Goal: Task Accomplishment & Management: Manage account settings

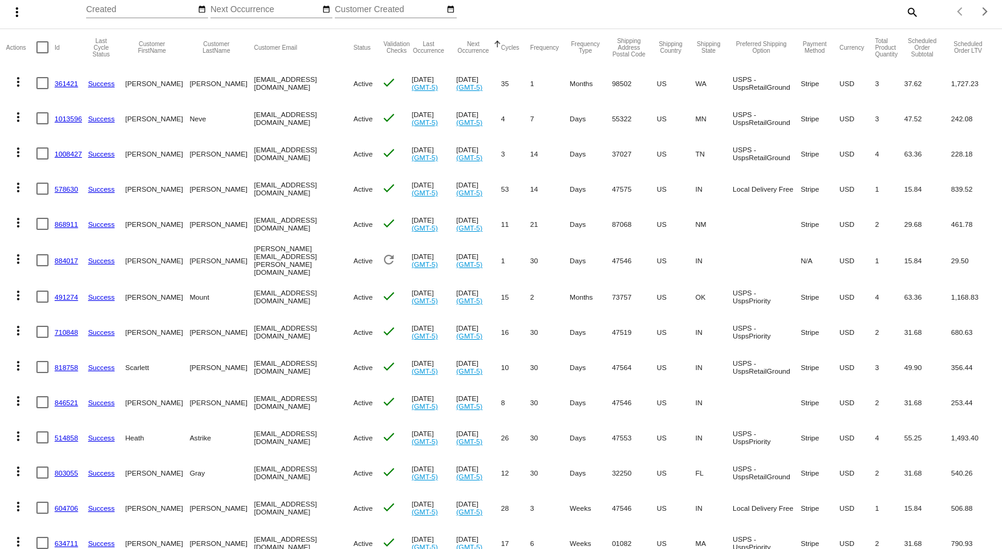
scroll to position [121, 0]
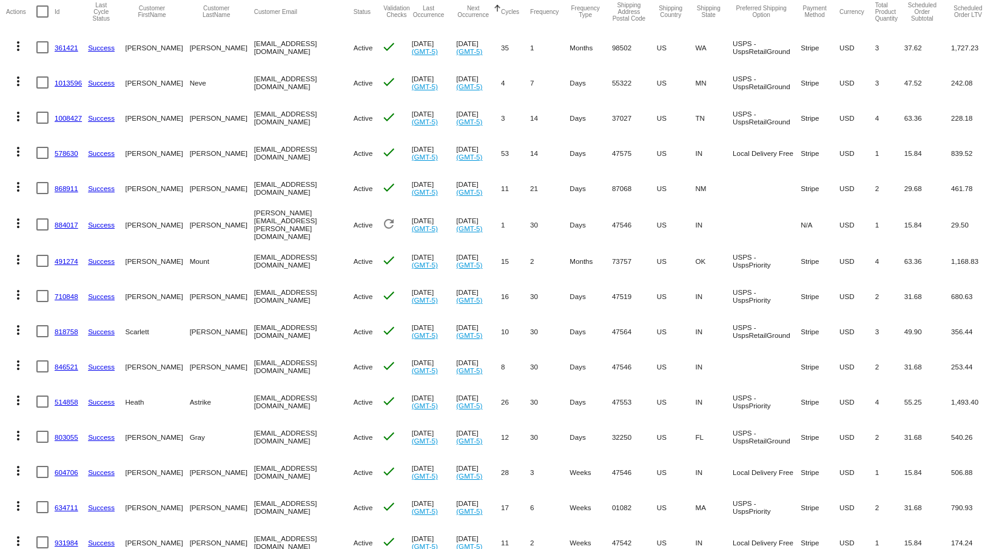
click at [19, 358] on mat-icon "more_vert" at bounding box center [18, 365] width 15 height 15
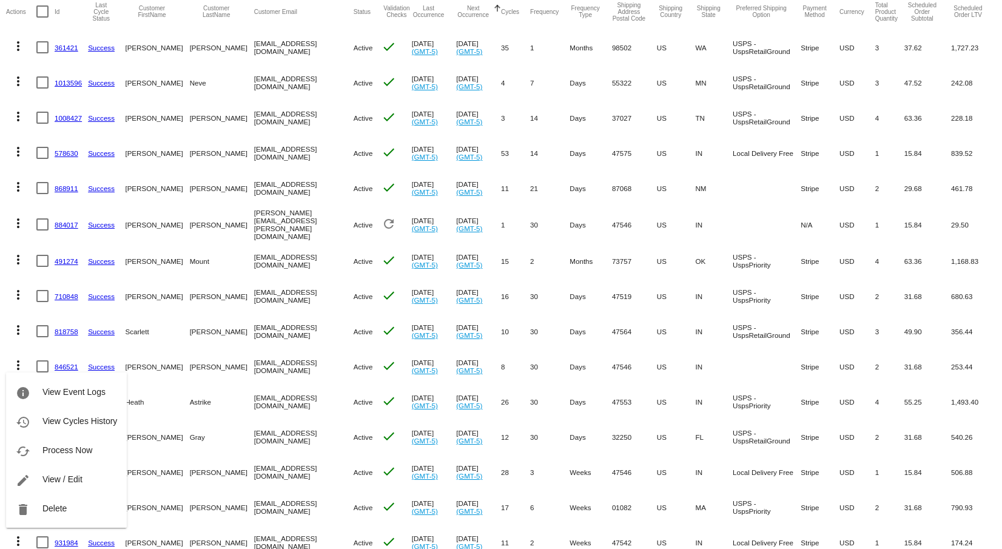
click at [52, 476] on span "View / Edit" at bounding box center [62, 479] width 40 height 10
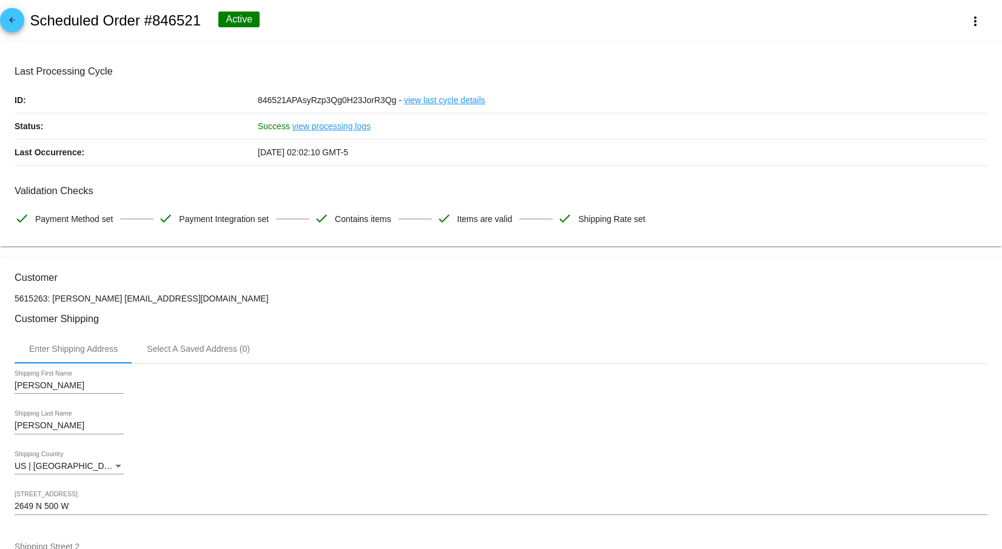
click at [10, 17] on mat-icon "arrow_back" at bounding box center [12, 23] width 15 height 15
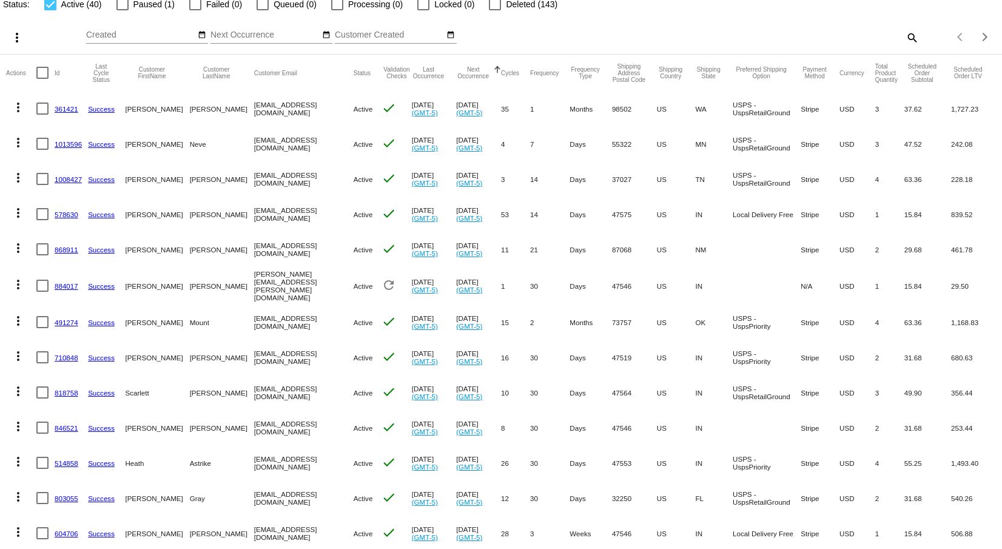
scroll to position [61, 0]
click at [15, 388] on mat-icon "more_vert" at bounding box center [18, 390] width 15 height 15
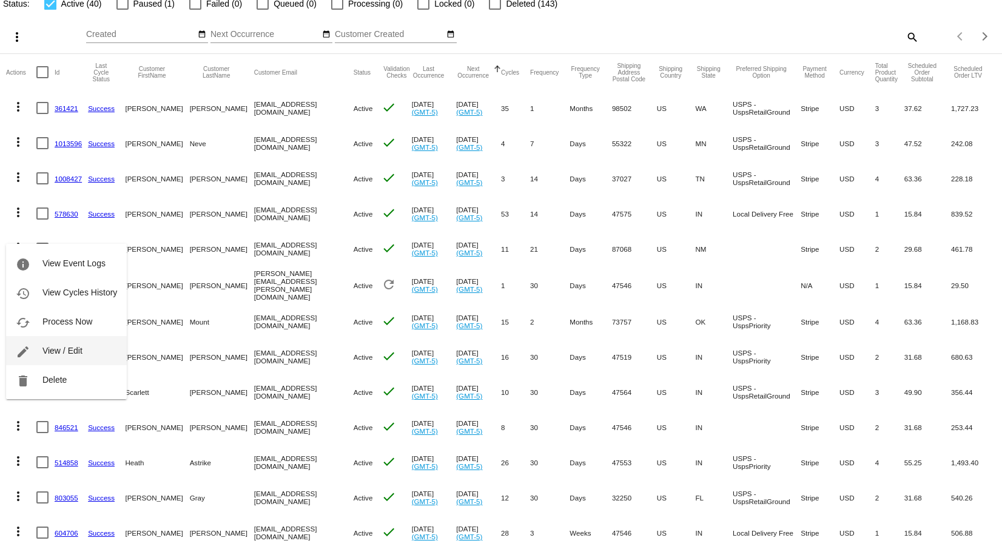
click at [55, 349] on span "View / Edit" at bounding box center [62, 351] width 40 height 10
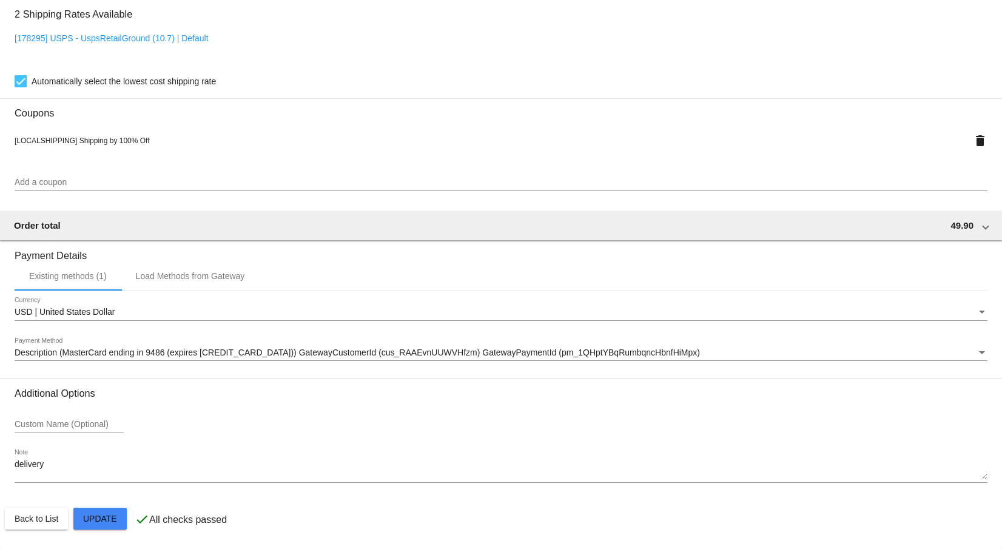
scroll to position [885, 0]
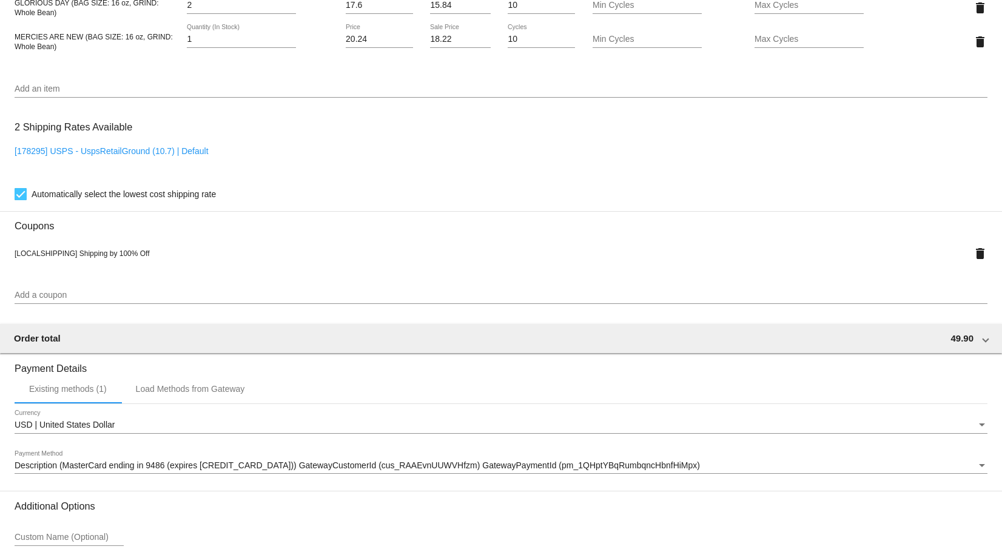
click at [134, 156] on link "[178295] USPS - UspsRetailGround (10.7) | Default" at bounding box center [112, 151] width 194 height 10
checkbox input "false"
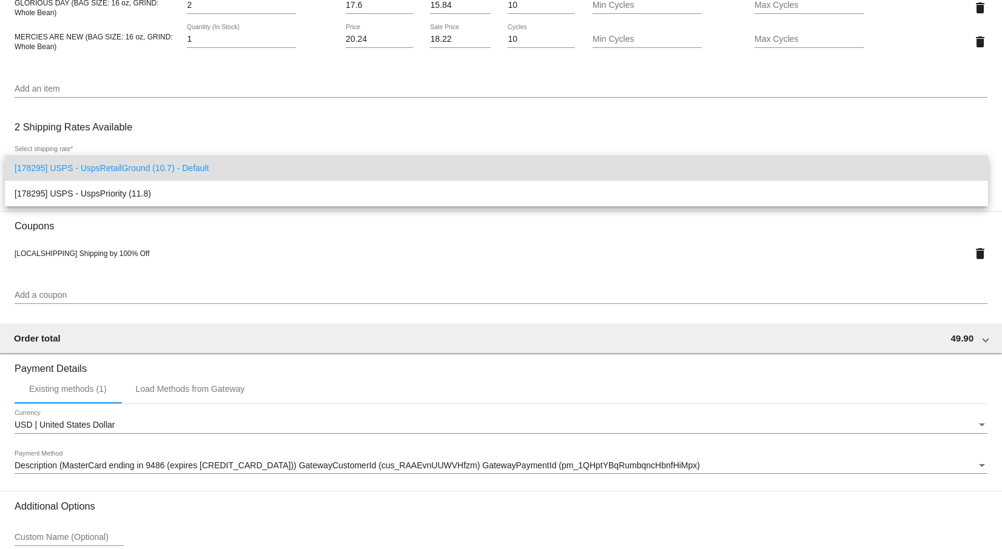
click at [151, 135] on div at bounding box center [501, 274] width 1002 height 549
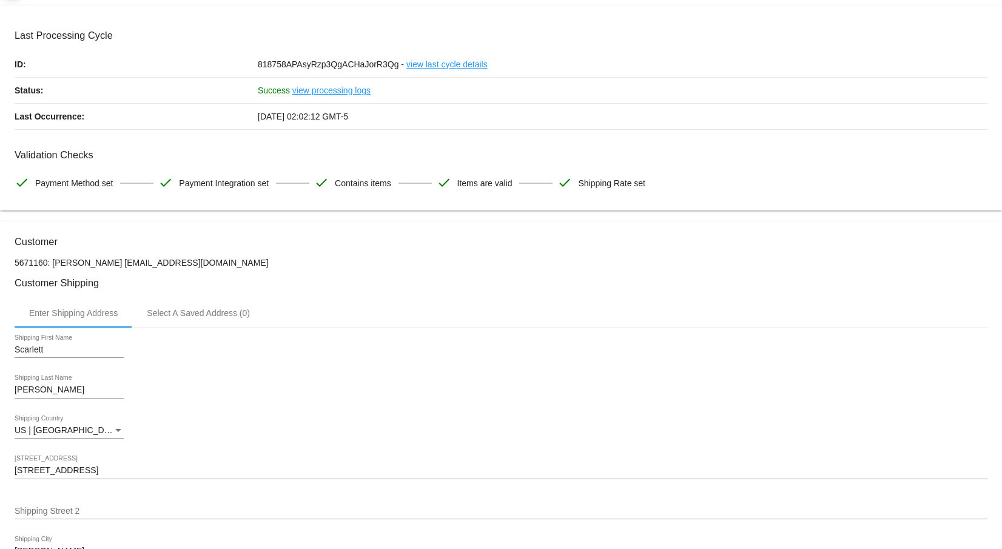
scroll to position [0, 0]
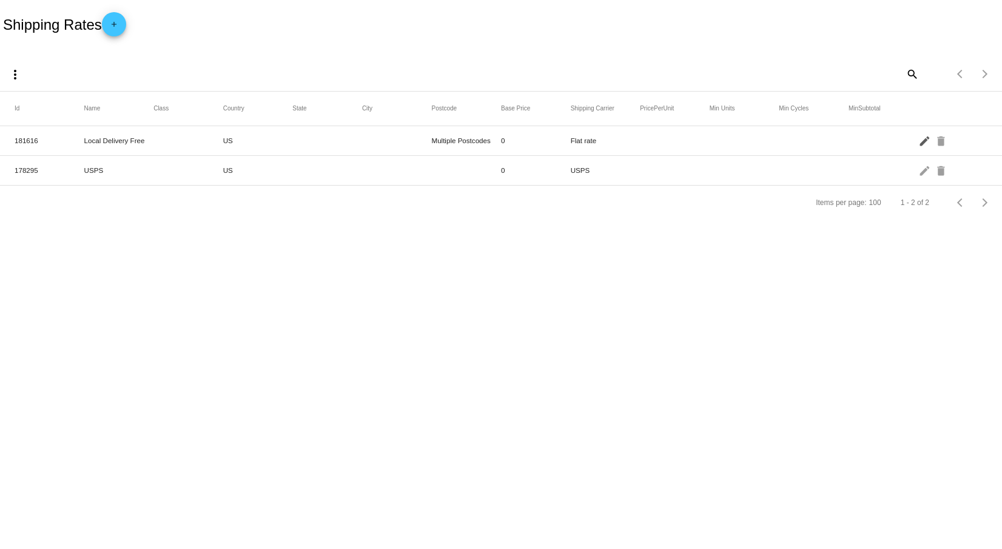
click at [925, 141] on mat-icon "edit" at bounding box center [926, 140] width 15 height 19
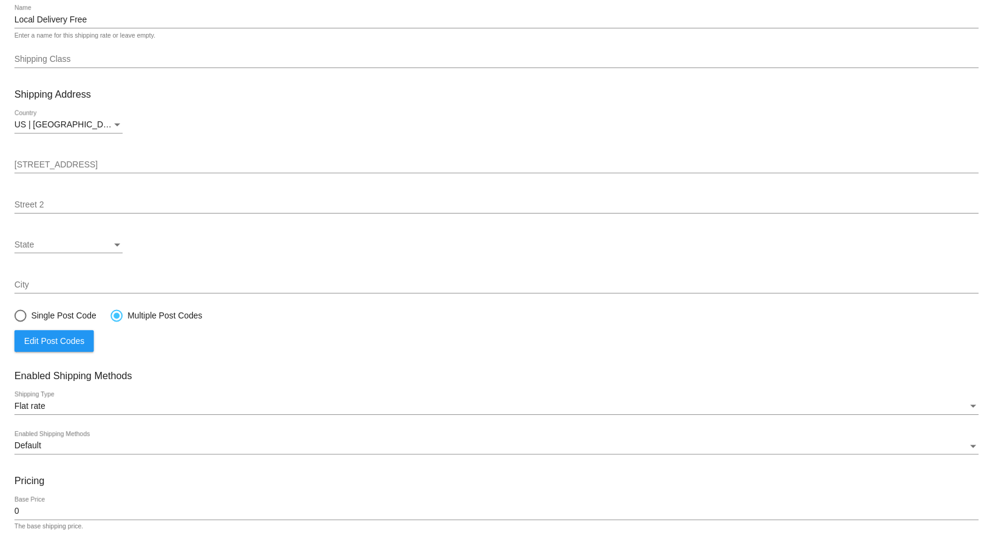
scroll to position [142, 0]
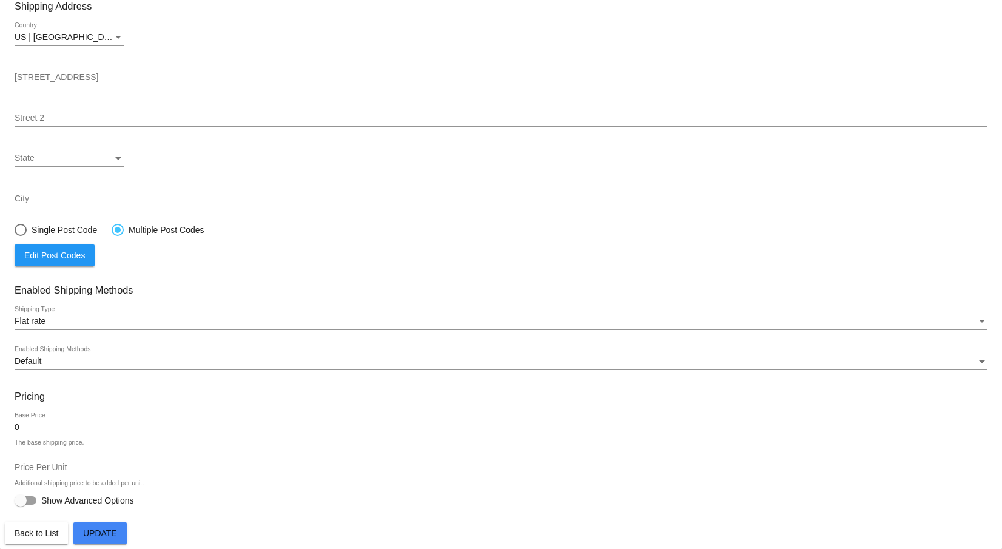
click at [68, 254] on span "Edit Post Codes" at bounding box center [54, 256] width 61 height 10
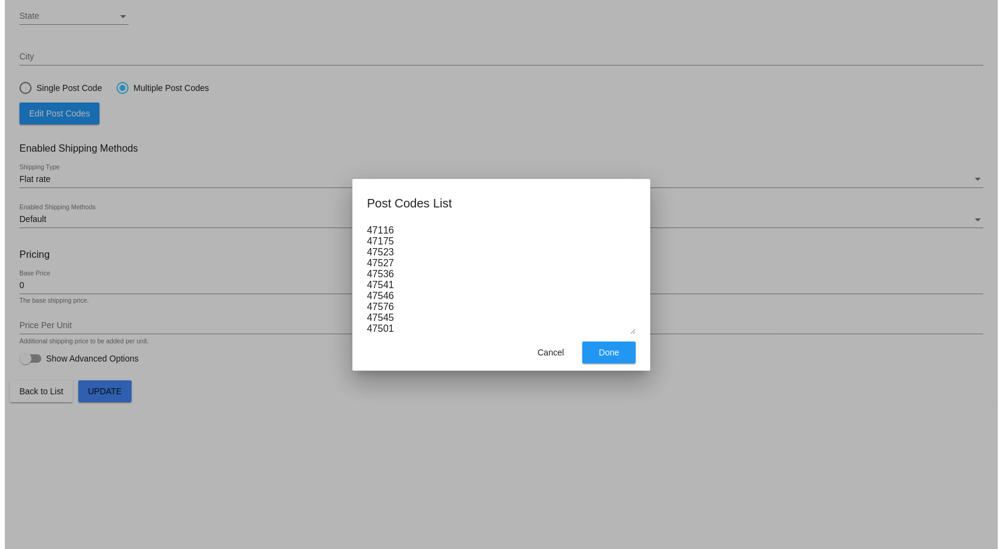
scroll to position [138, 0]
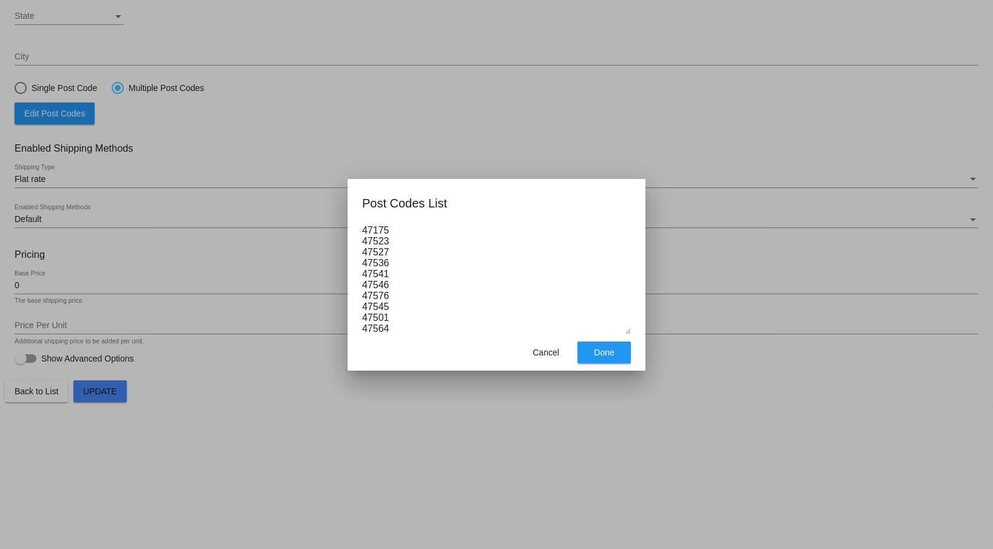
type textarea "47575 47532 47542 47580 47513 47577 47547 47549 47515 47556 47521 47116 47175 4…"
click at [612, 356] on span "Done" at bounding box center [604, 353] width 20 height 10
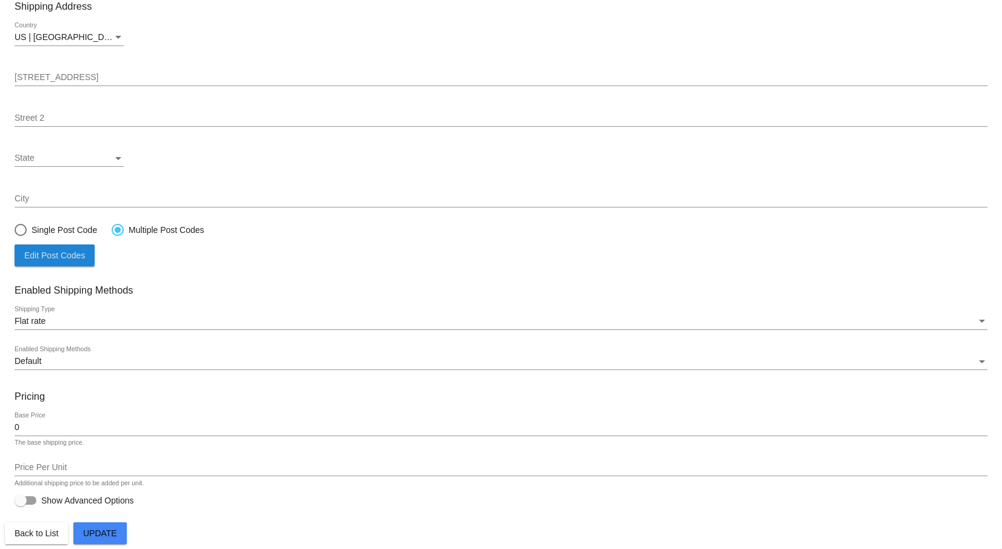
click at [108, 534] on span "Update" at bounding box center [100, 533] width 34 height 10
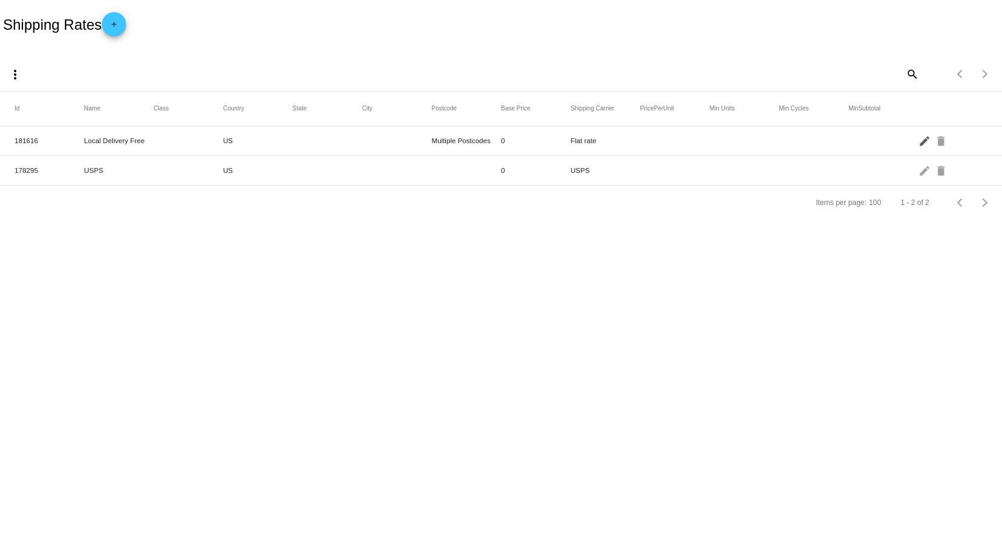
click at [924, 141] on mat-icon "edit" at bounding box center [926, 140] width 15 height 19
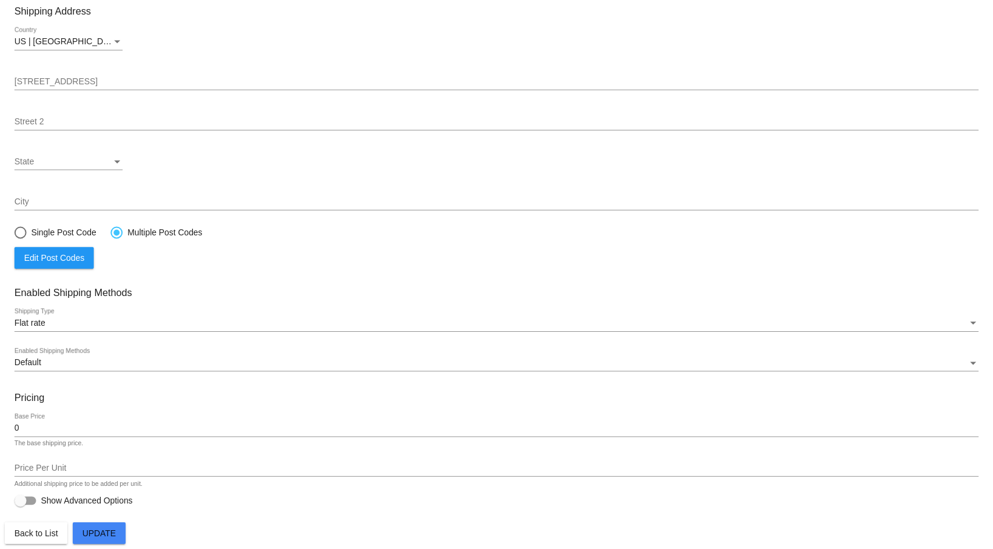
scroll to position [142, 0]
click at [59, 257] on span "Edit Post Codes" at bounding box center [54, 256] width 61 height 10
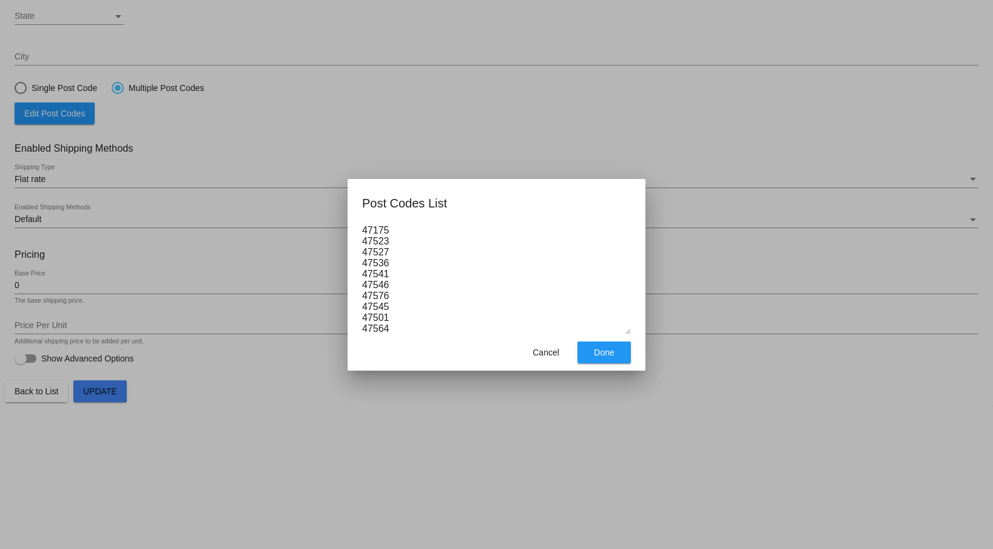
scroll to position [0, 0]
drag, startPoint x: 393, startPoint y: 330, endPoint x: 347, endPoint y: 205, distance: 133.0
click at [348, 205] on mat-dialog-container "Post Codes List 47575 47532 47542 47580 47513 47577 47547 47549 47515 47556 475…" at bounding box center [497, 275] width 298 height 192
paste textarea "47575 47532 47542 47580 47513 47577 47547 47549 47515 47556 47521 47116 47175 4…"
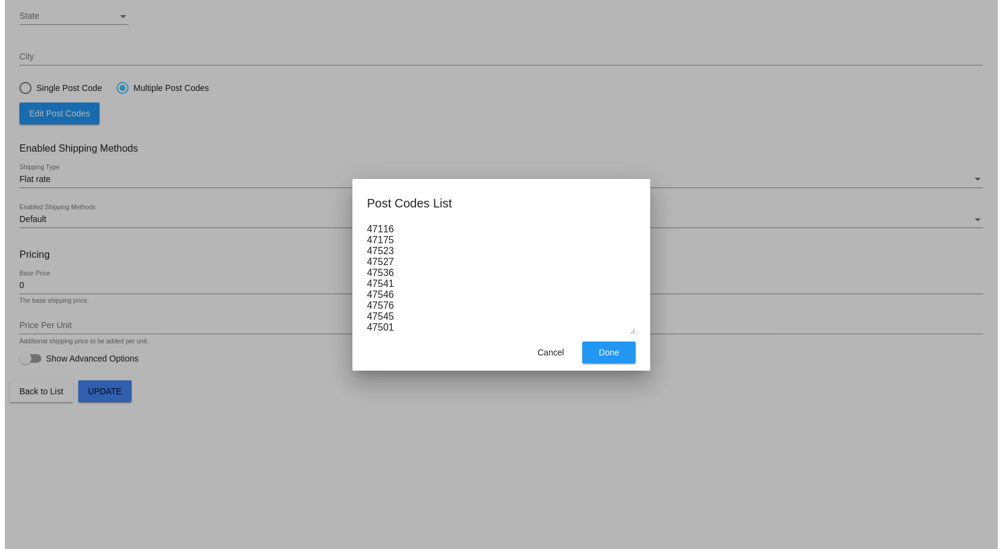
scroll to position [150, 0]
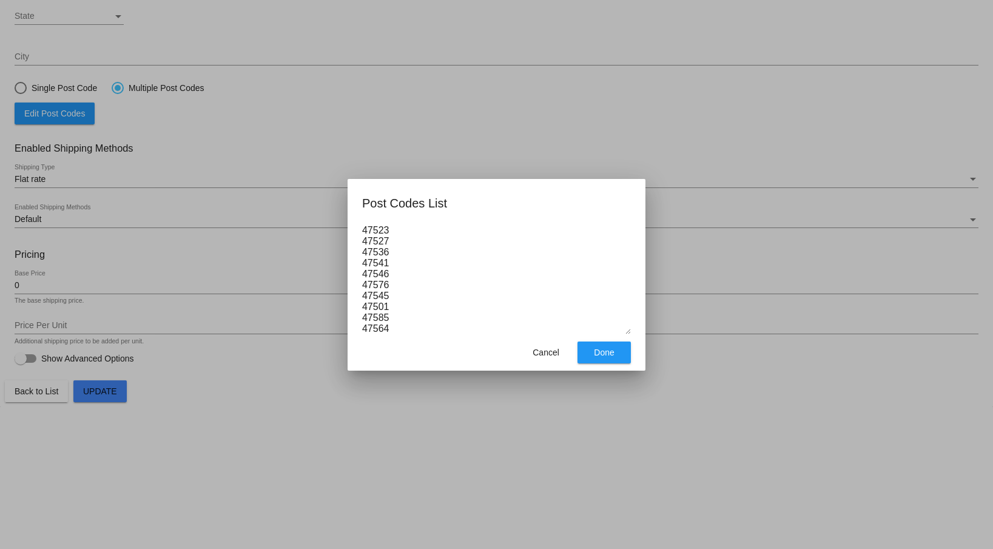
type textarea "47575 47532 47542 47580 47513 47577 47547 47549 47515 47556 47521 47116 47175 4…"
click at [610, 357] on span "Done" at bounding box center [604, 353] width 20 height 10
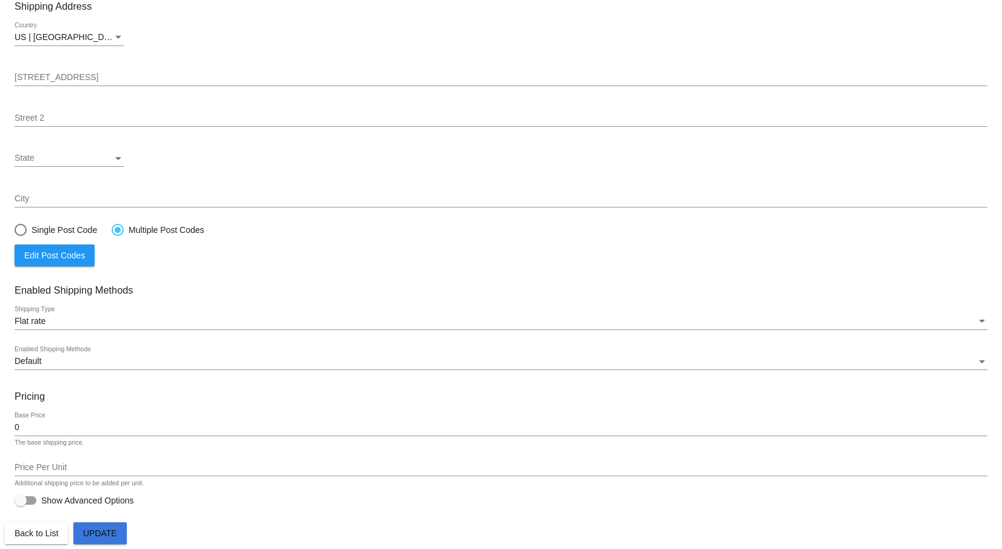
click at [103, 531] on span "Update" at bounding box center [100, 533] width 34 height 10
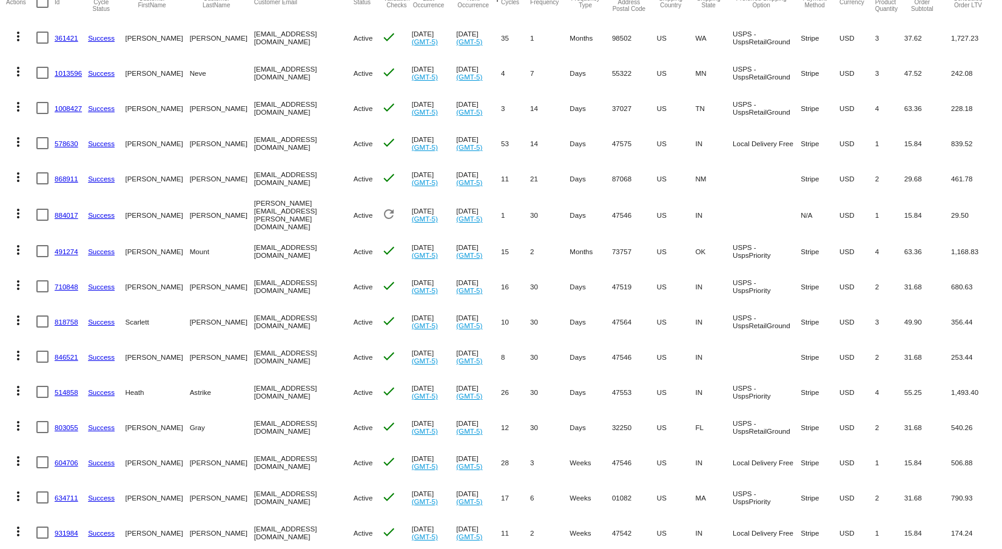
scroll to position [182, 0]
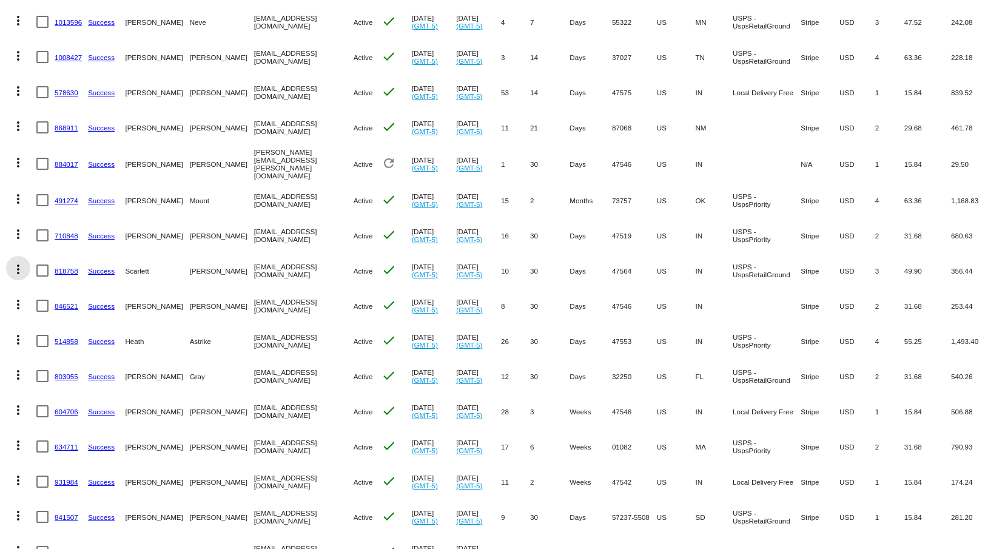
click at [20, 268] on mat-icon "more_vert" at bounding box center [18, 269] width 15 height 15
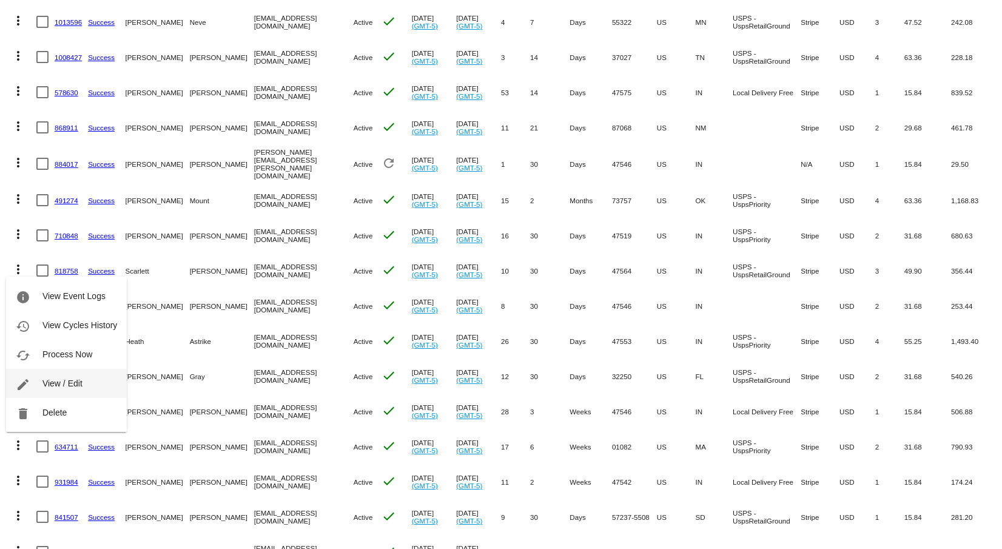
click at [64, 383] on span "View / Edit" at bounding box center [62, 384] width 40 height 10
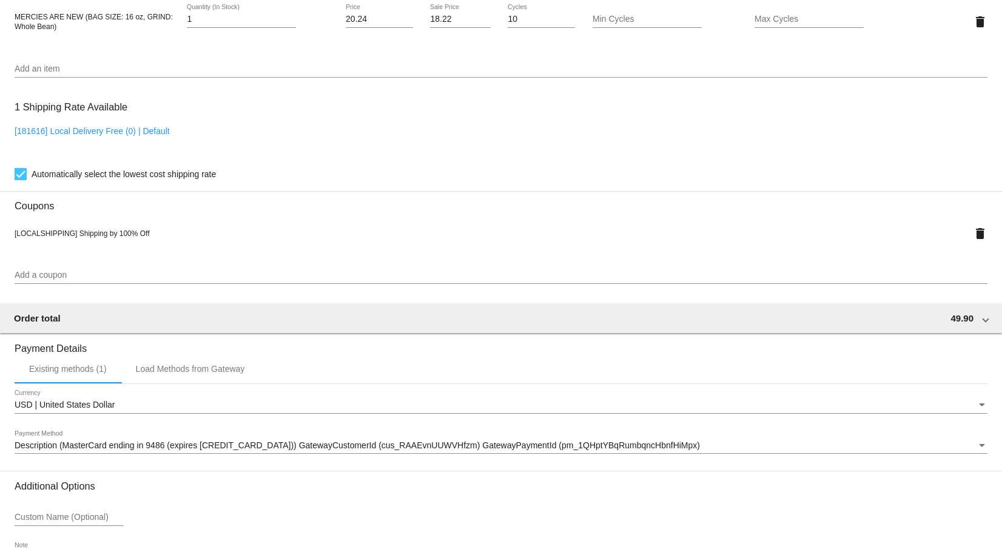
scroll to position [910, 0]
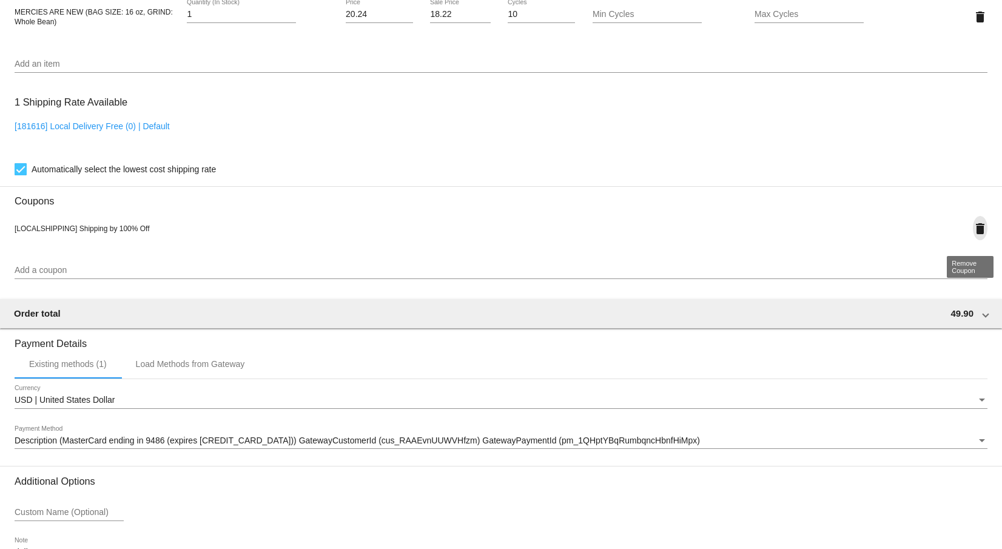
click at [973, 234] on mat-icon "delete" at bounding box center [980, 228] width 15 height 15
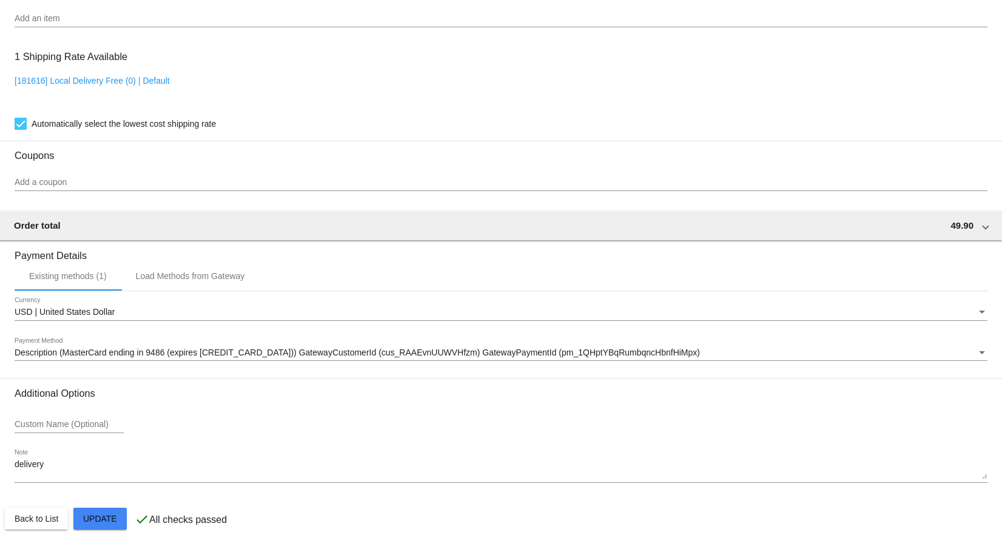
scroll to position [964, 0]
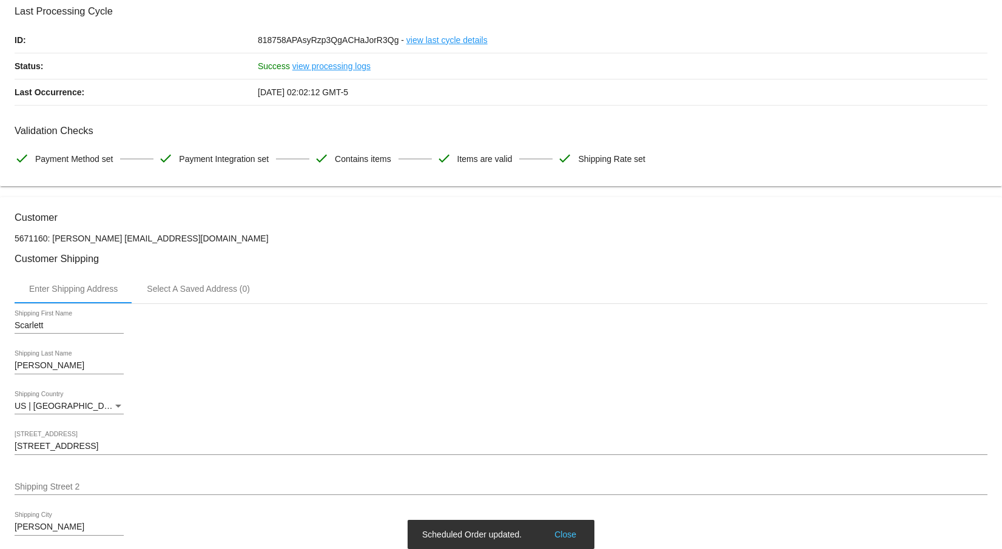
scroll to position [0, 0]
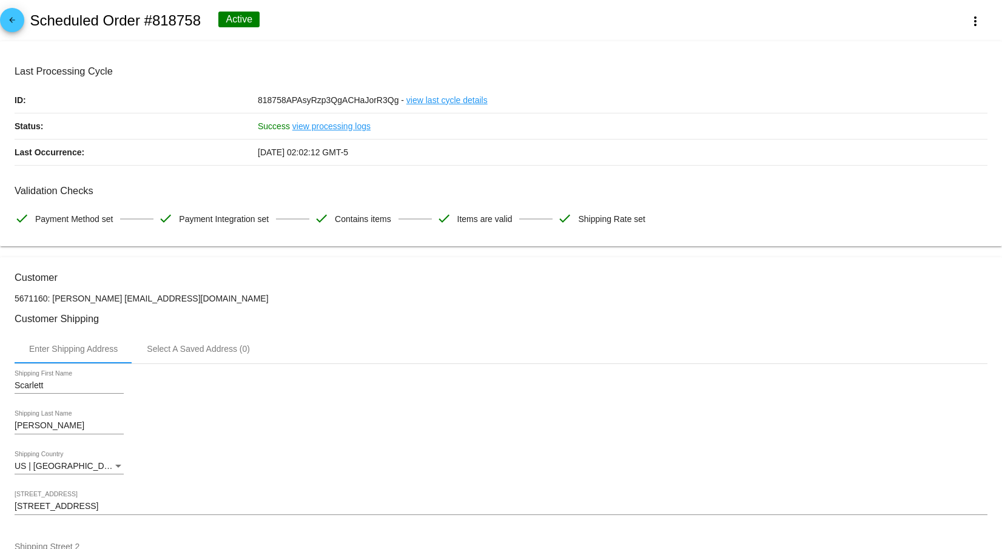
click at [16, 19] on mat-icon "arrow_back" at bounding box center [12, 23] width 15 height 15
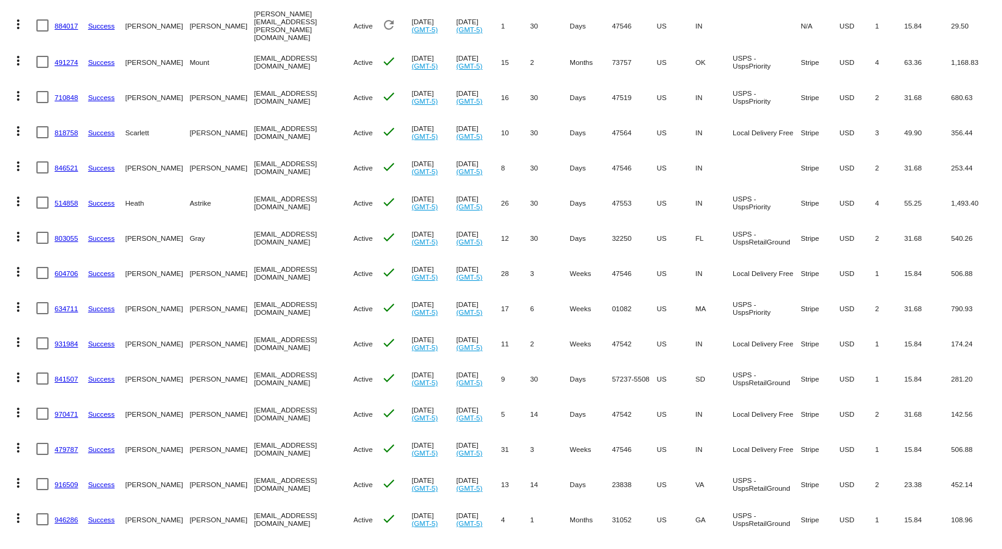
scroll to position [349, 0]
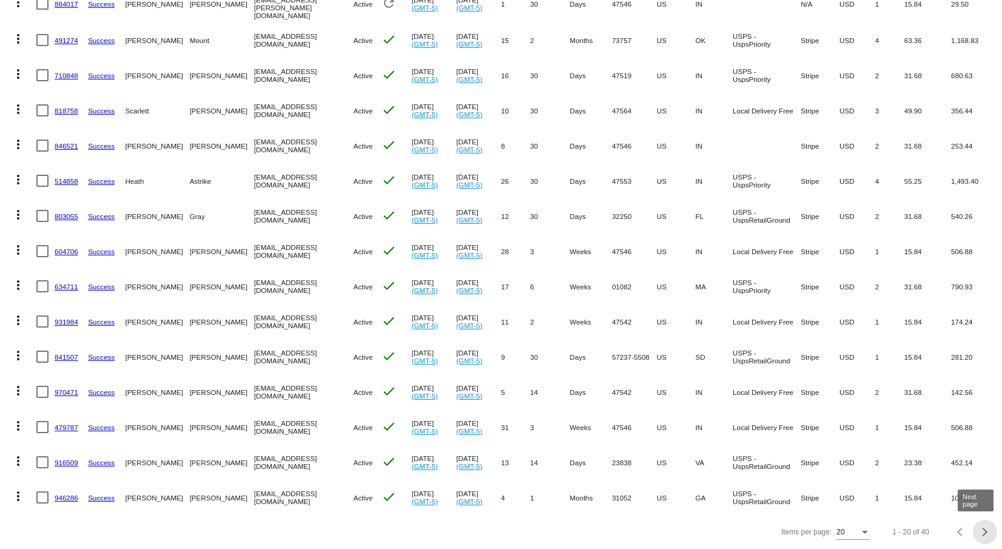
click at [979, 531] on span "Next page" at bounding box center [985, 532] width 24 height 6
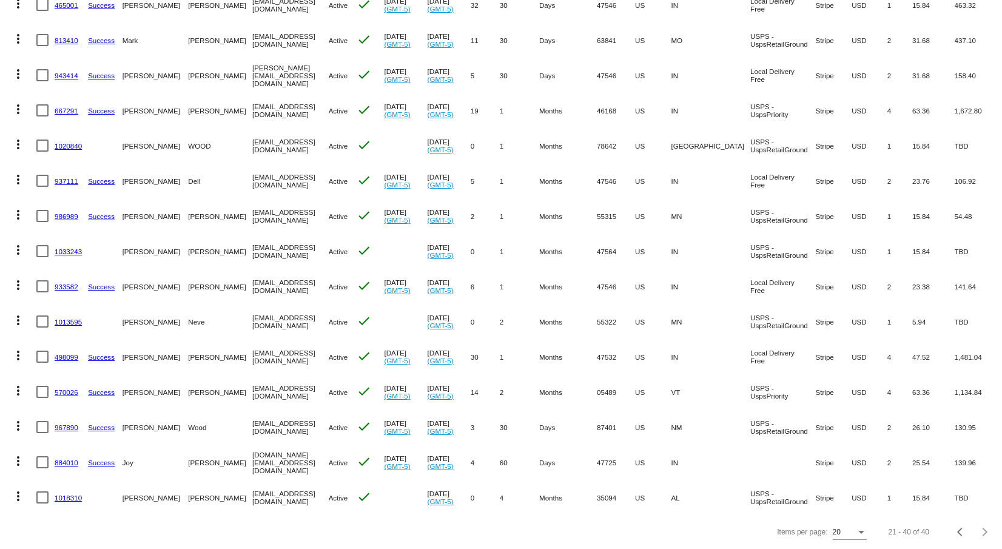
click at [19, 243] on mat-icon "more_vert" at bounding box center [18, 250] width 15 height 15
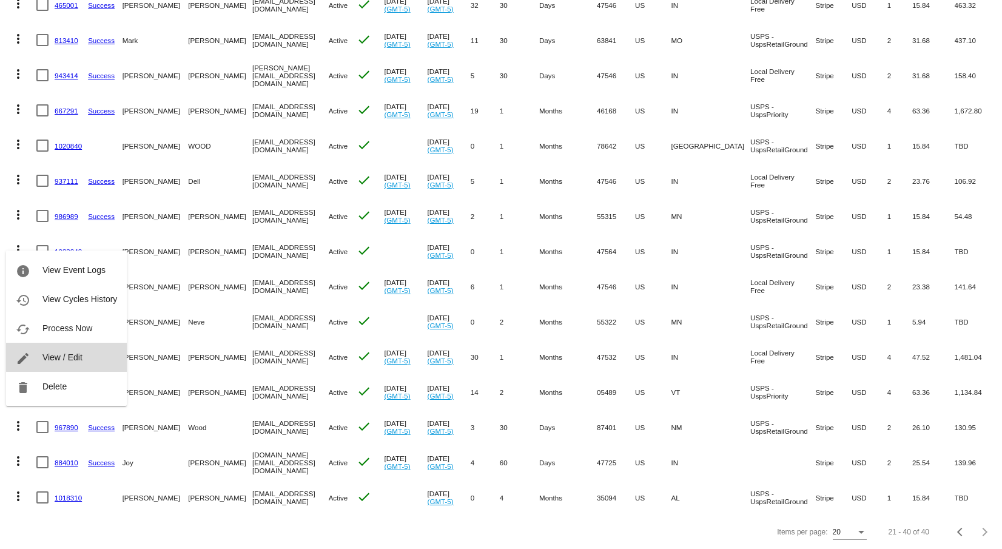
click at [75, 356] on span "View / Edit" at bounding box center [62, 358] width 40 height 10
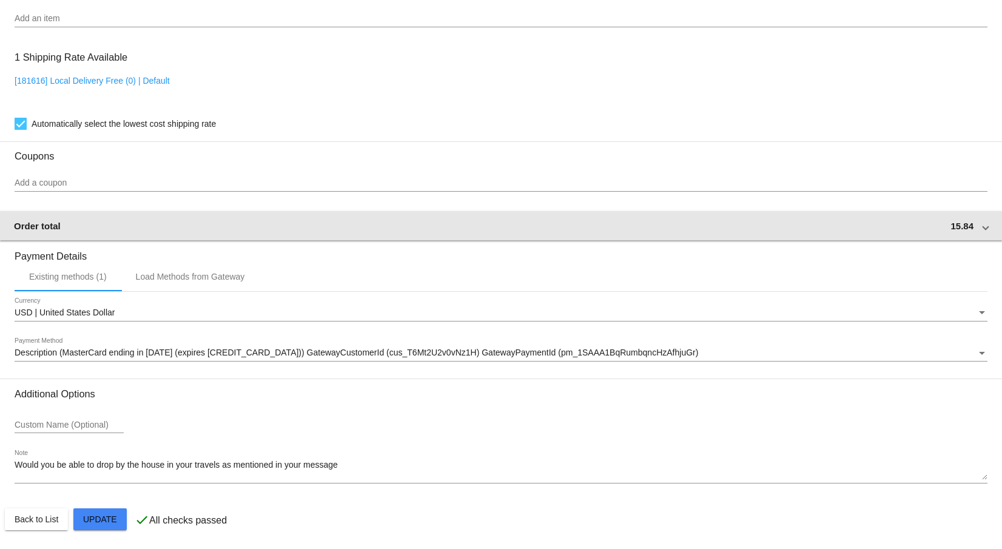
scroll to position [820, 0]
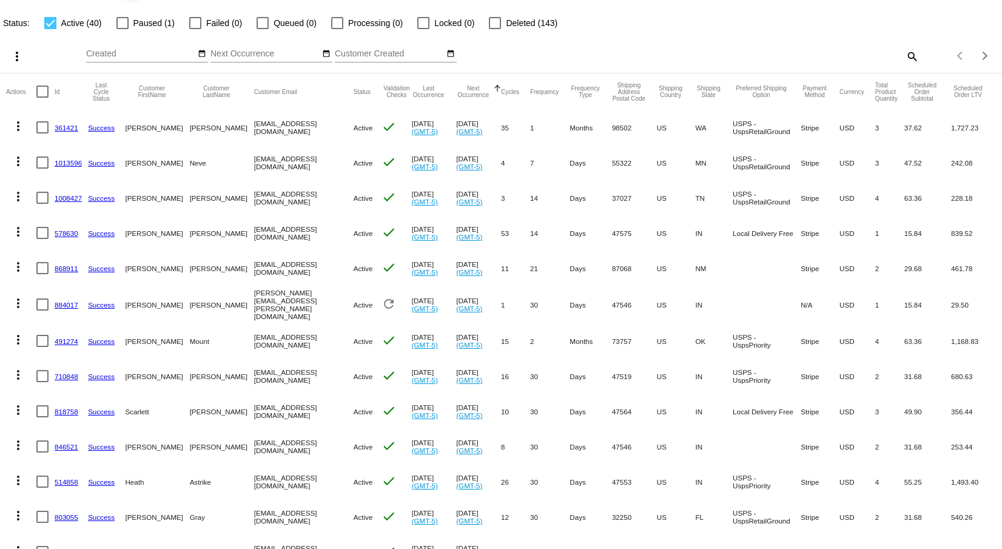
scroll to position [61, 0]
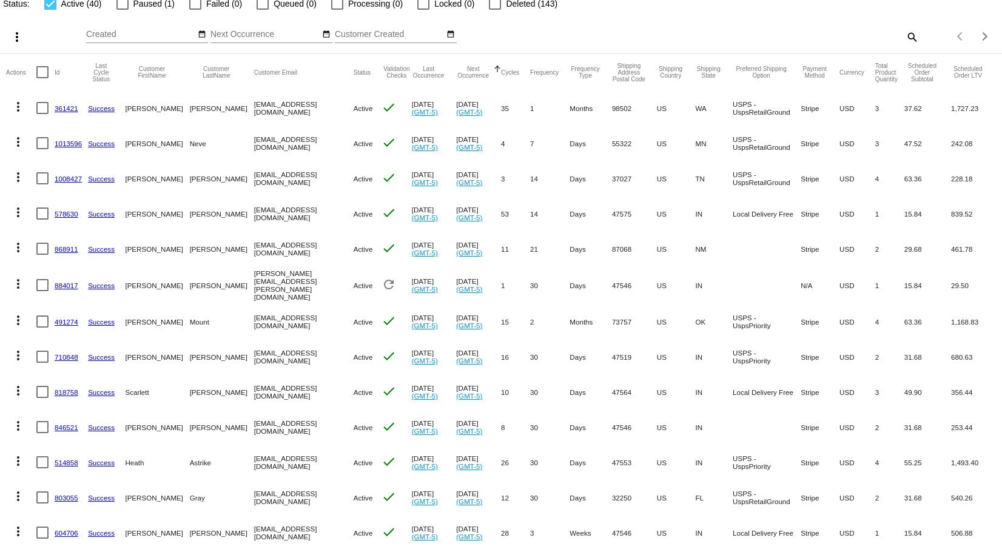
click at [17, 245] on mat-icon "more_vert" at bounding box center [18, 247] width 15 height 15
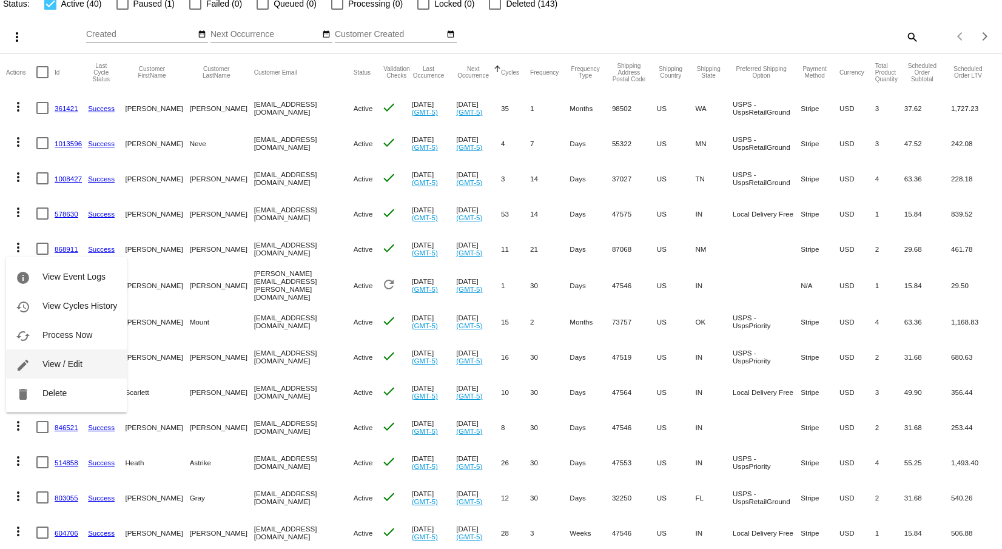
click at [47, 364] on span "View / Edit" at bounding box center [62, 364] width 40 height 10
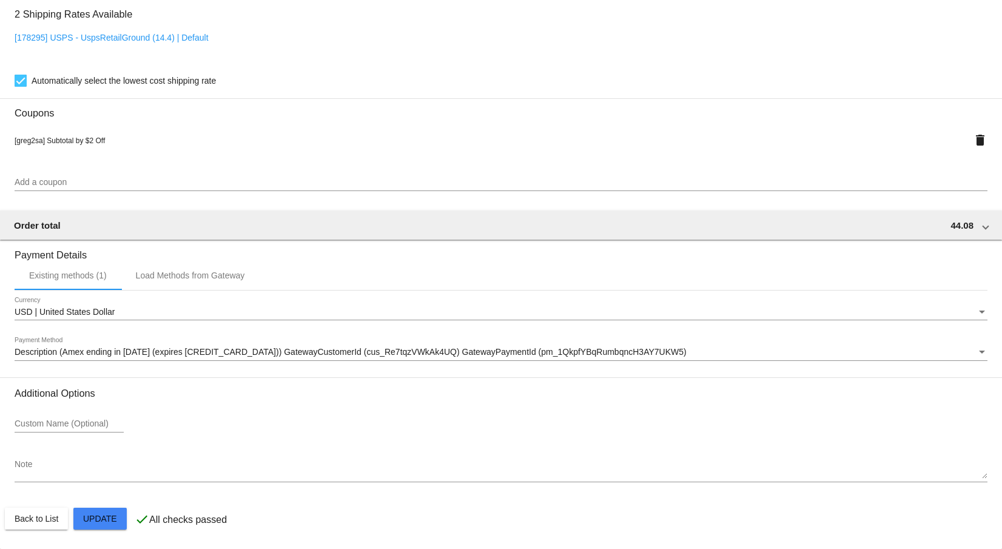
scroll to position [973, 0]
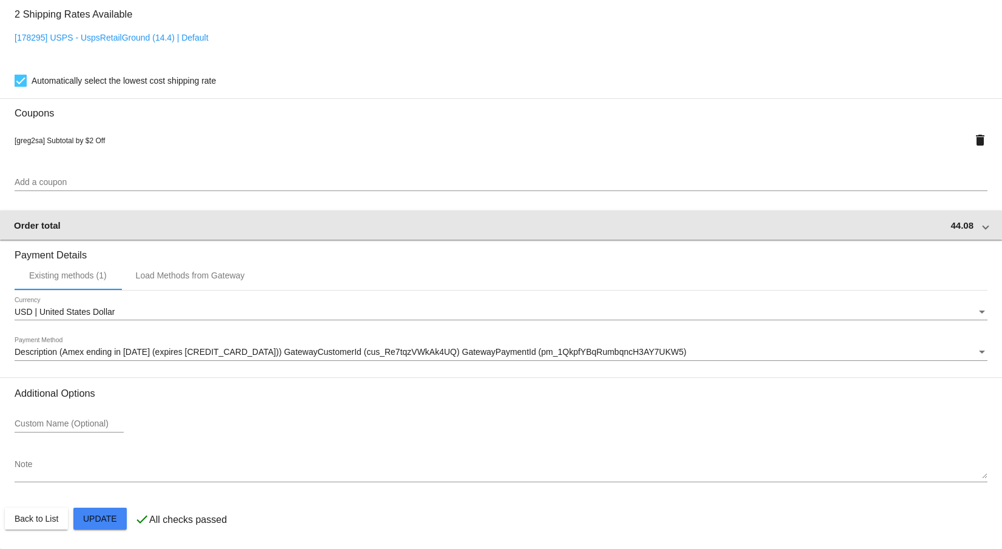
click at [241, 222] on div "Order total 44.08" at bounding box center [499, 225] width 970 height 10
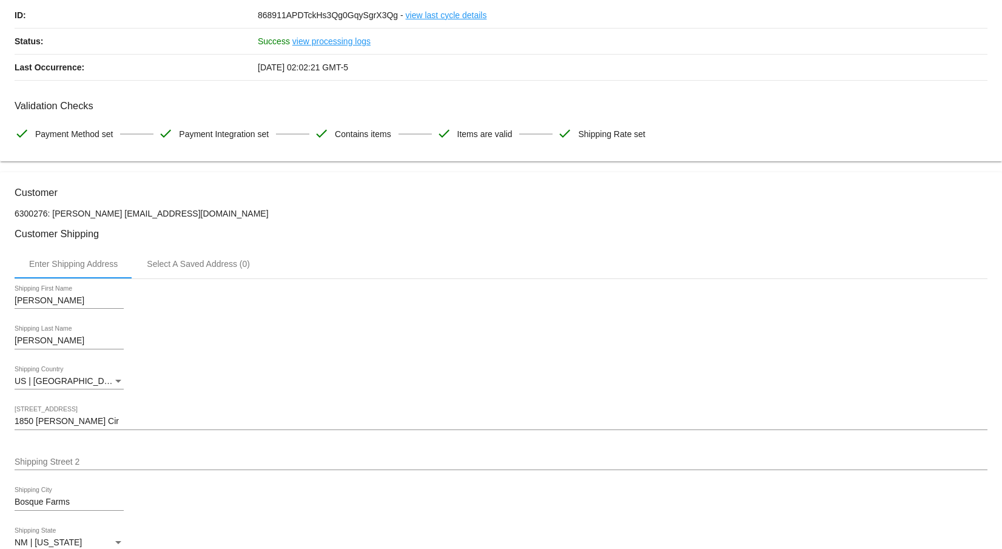
scroll to position [0, 0]
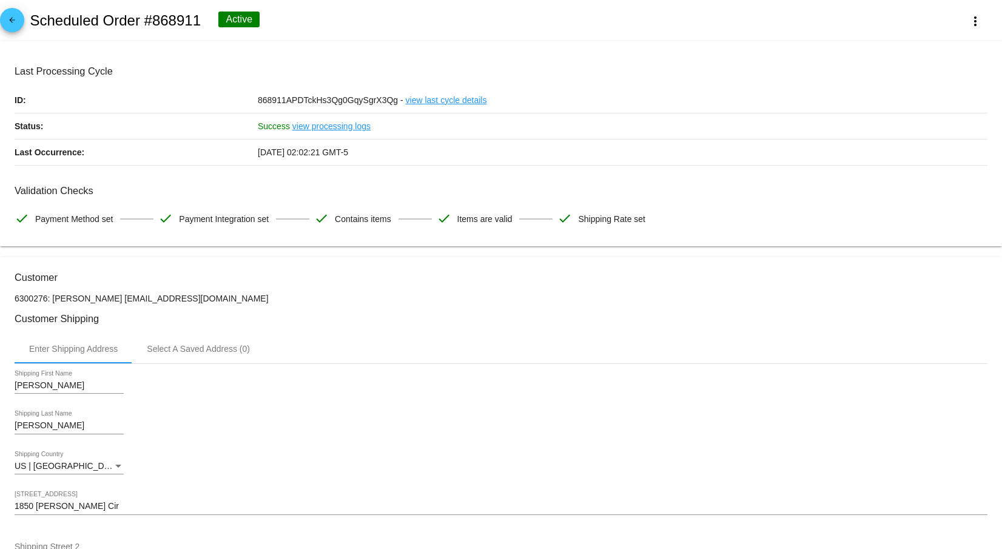
click at [17, 22] on mat-icon "arrow_back" at bounding box center [12, 23] width 15 height 15
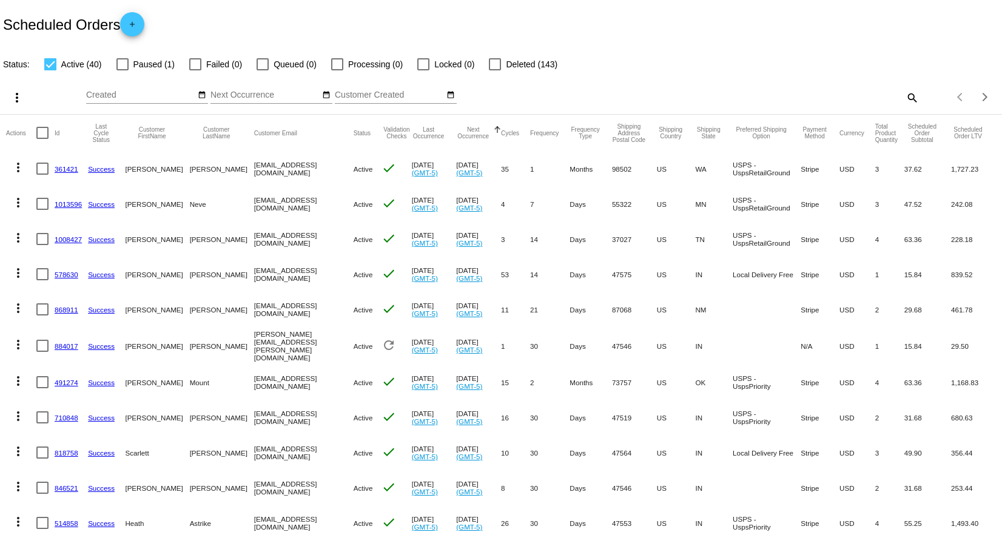
click at [18, 340] on mat-icon "more_vert" at bounding box center [18, 344] width 15 height 15
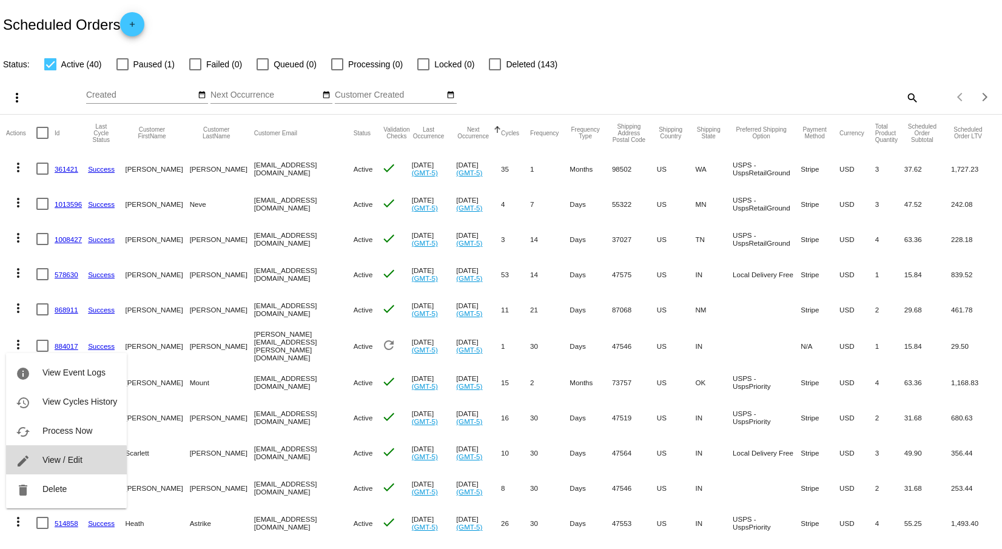
click at [58, 463] on span "View / Edit" at bounding box center [62, 460] width 40 height 10
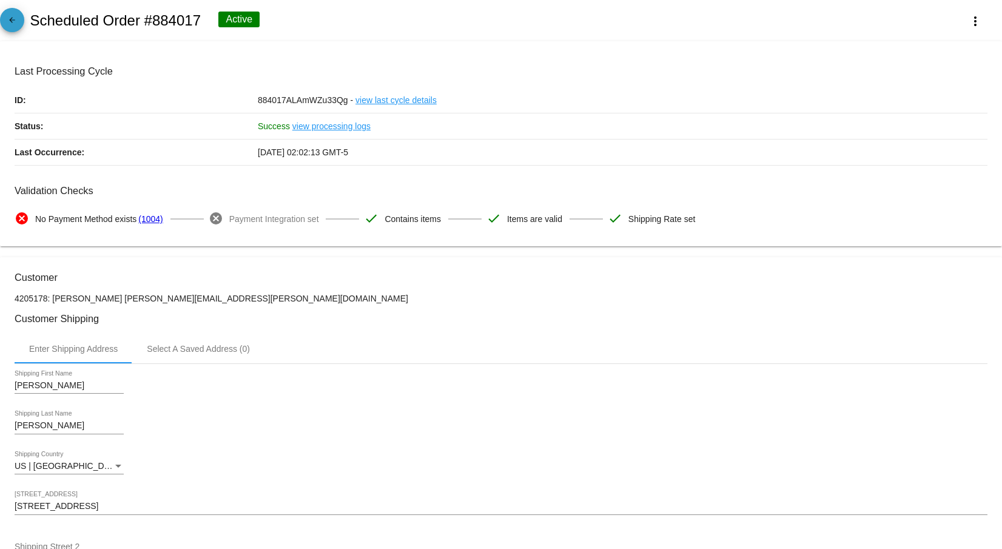
click at [17, 21] on mat-icon "arrow_back" at bounding box center [12, 23] width 15 height 15
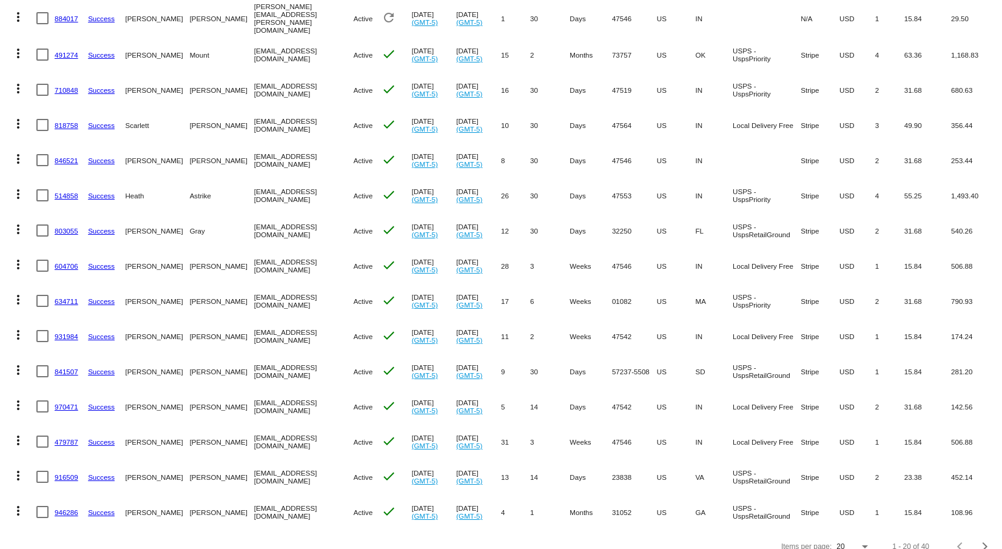
scroll to position [349, 0]
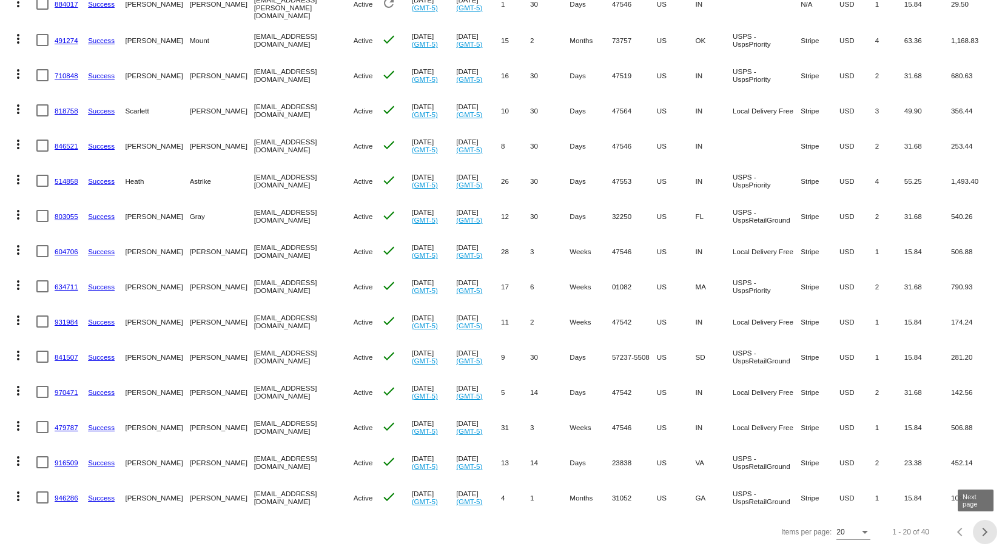
click at [979, 530] on div "Next page" at bounding box center [983, 532] width 8 height 8
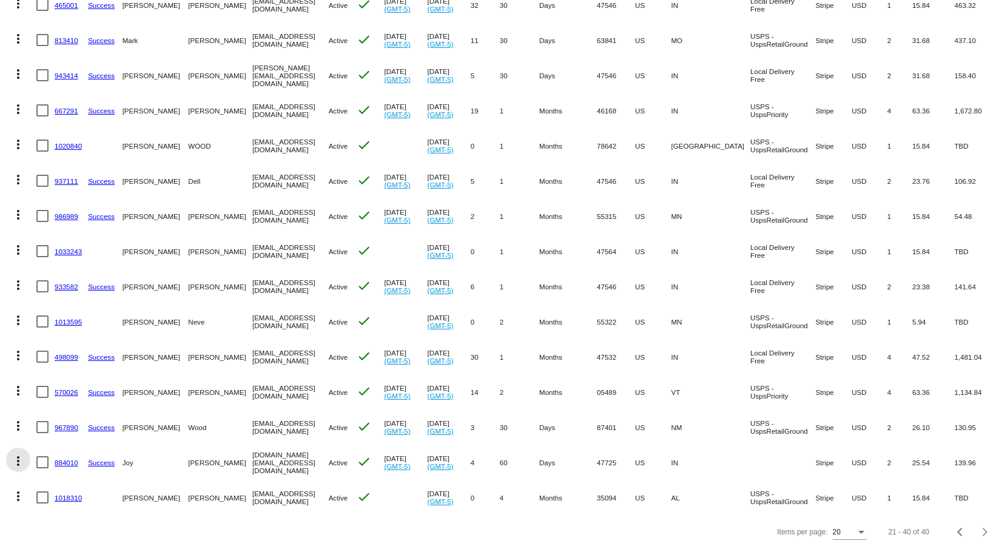
click at [19, 454] on mat-icon "more_vert" at bounding box center [18, 461] width 15 height 15
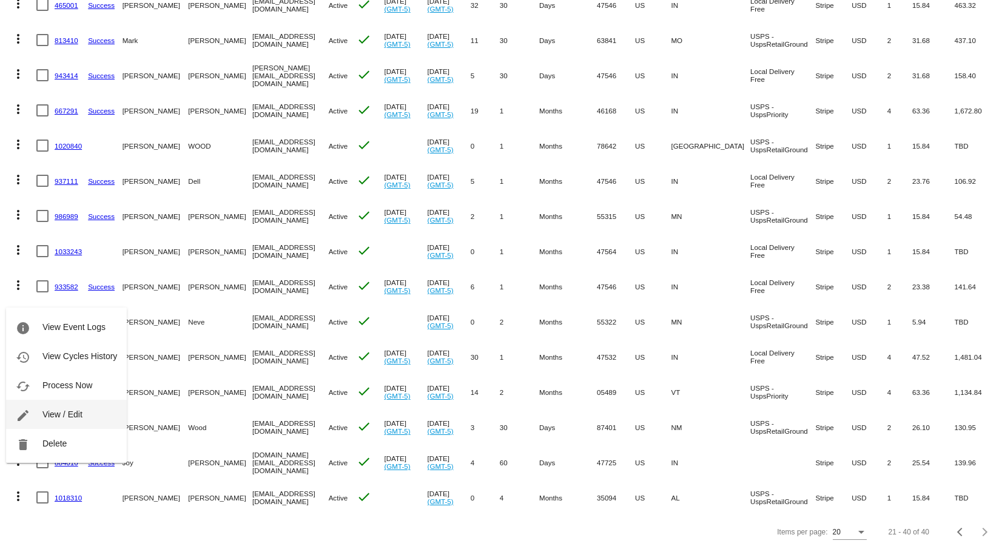
click at [75, 417] on span "View / Edit" at bounding box center [62, 415] width 40 height 10
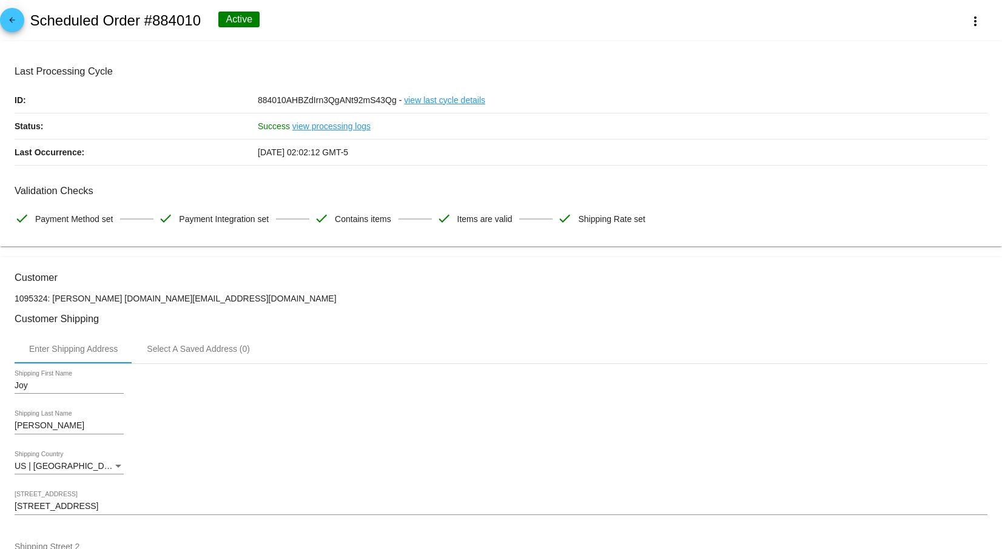
click at [9, 21] on mat-icon "arrow_back" at bounding box center [12, 23] width 15 height 15
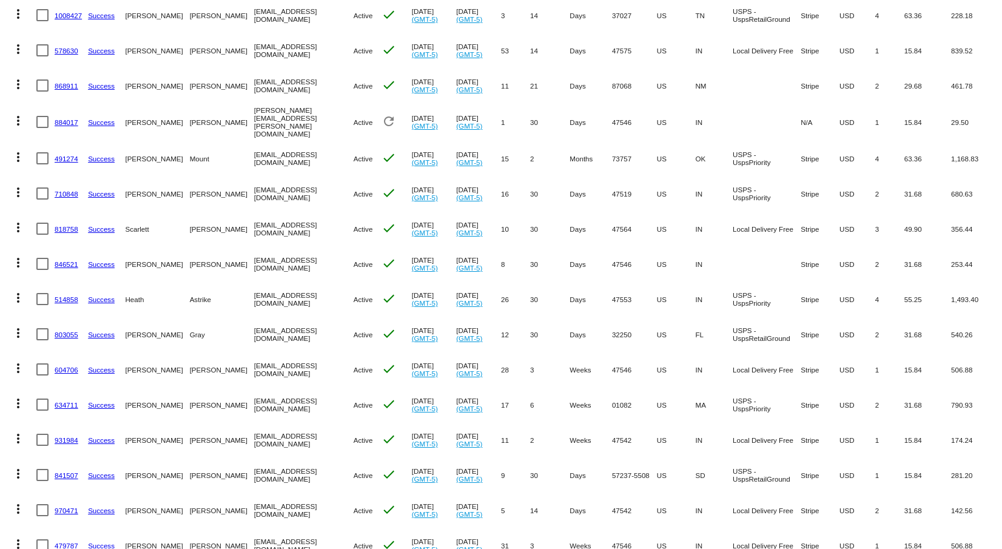
scroll to position [349, 0]
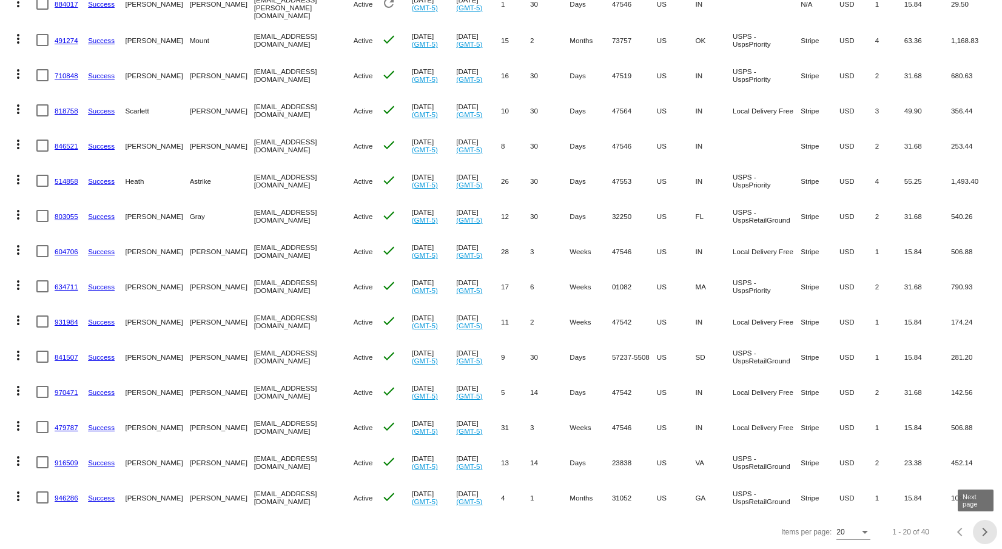
click at [979, 532] on div "Next page" at bounding box center [983, 532] width 8 height 8
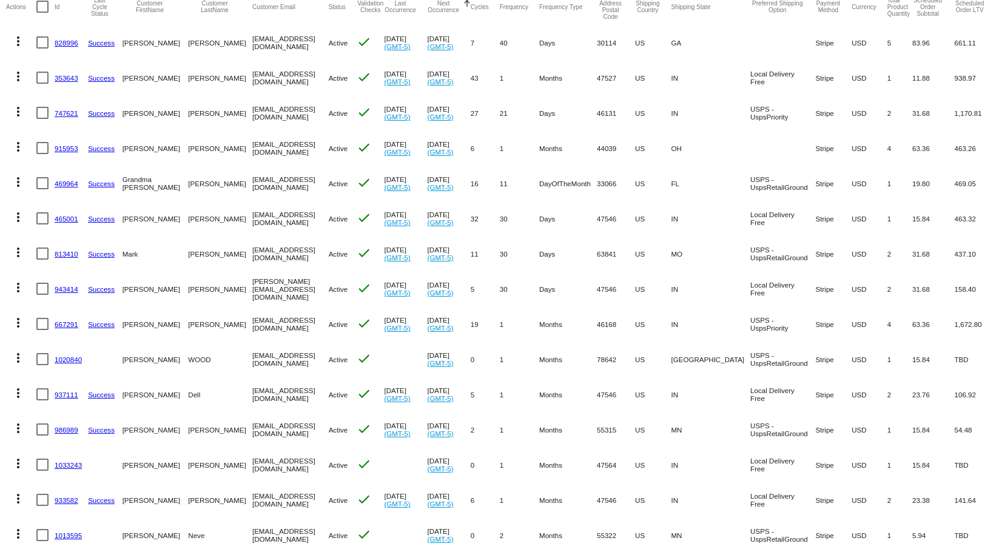
scroll to position [106, 0]
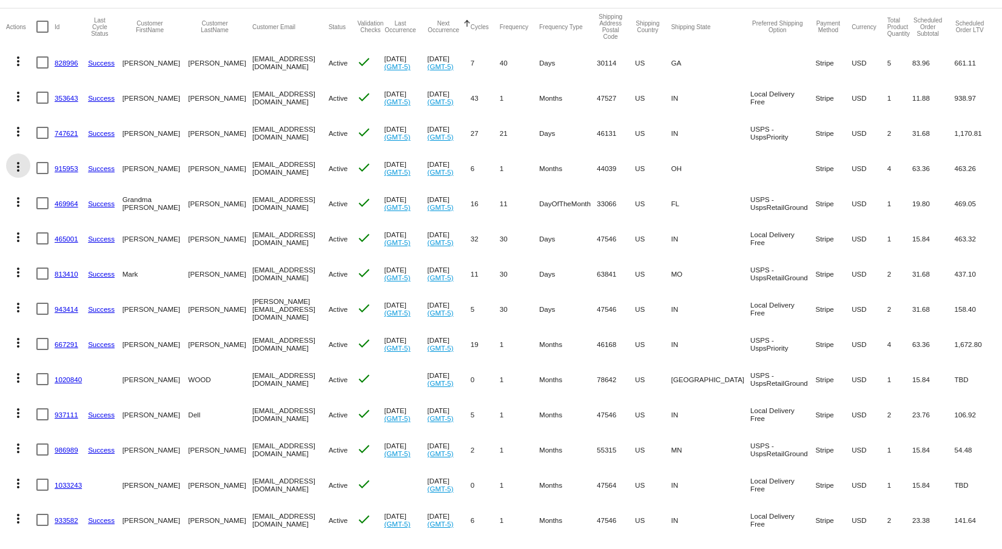
click at [18, 167] on mat-icon "more_vert" at bounding box center [18, 167] width 15 height 15
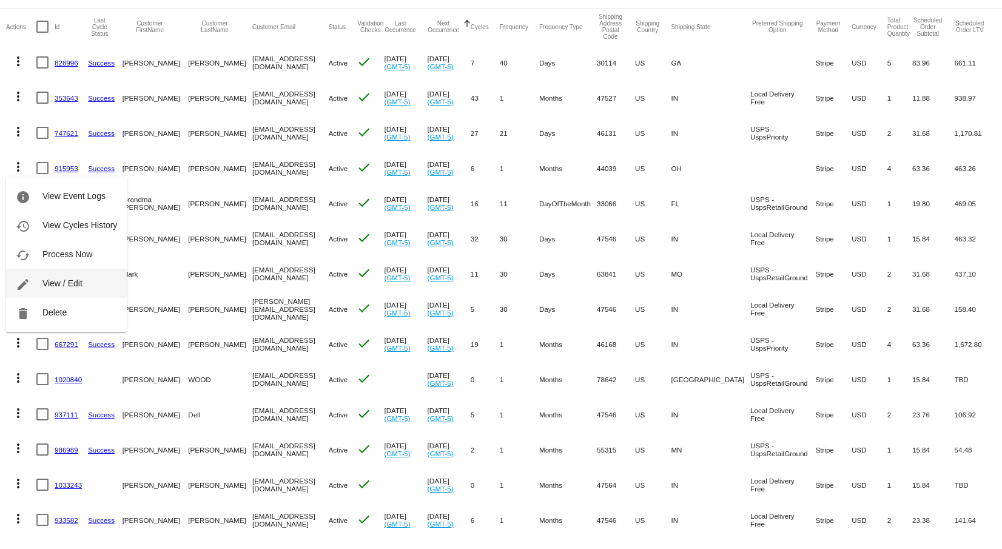
click at [55, 283] on span "View / Edit" at bounding box center [62, 284] width 40 height 10
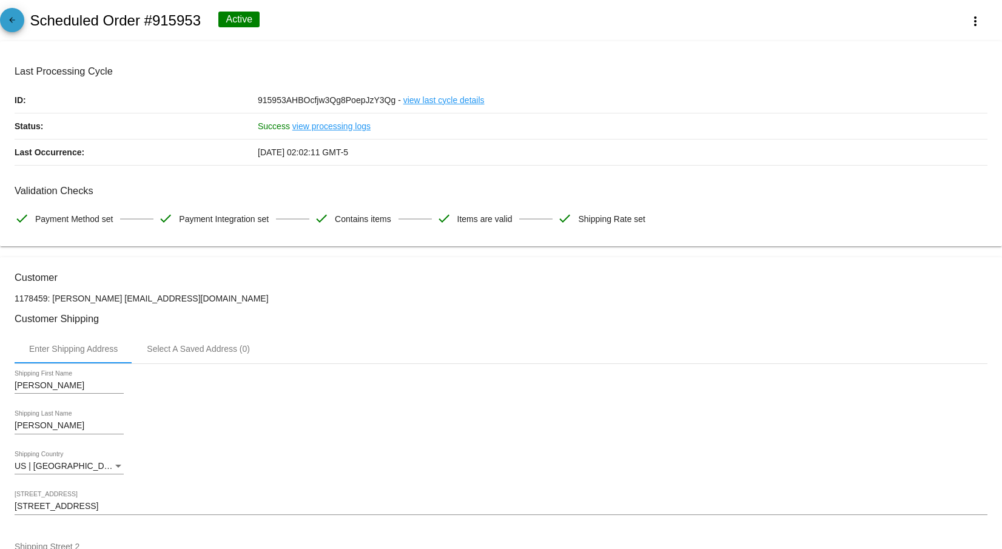
click at [14, 26] on mat-icon "arrow_back" at bounding box center [12, 23] width 15 height 15
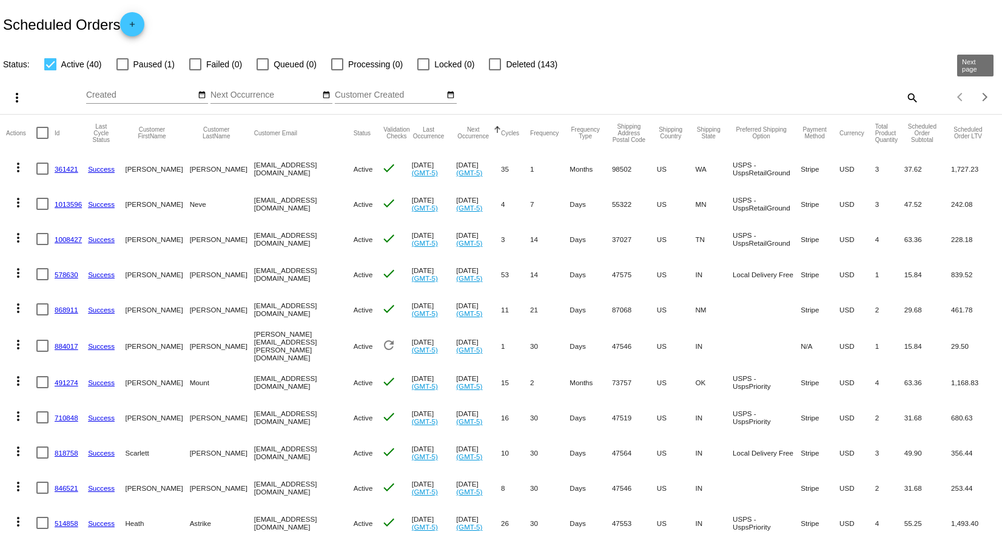
click at [973, 94] on span "Next page" at bounding box center [985, 97] width 24 height 6
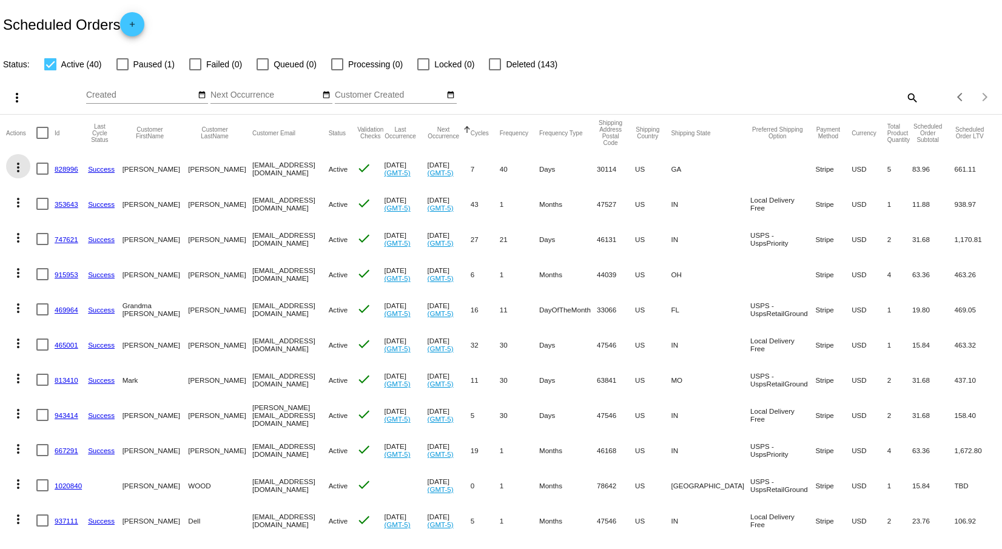
click at [17, 169] on mat-icon "more_vert" at bounding box center [18, 167] width 15 height 15
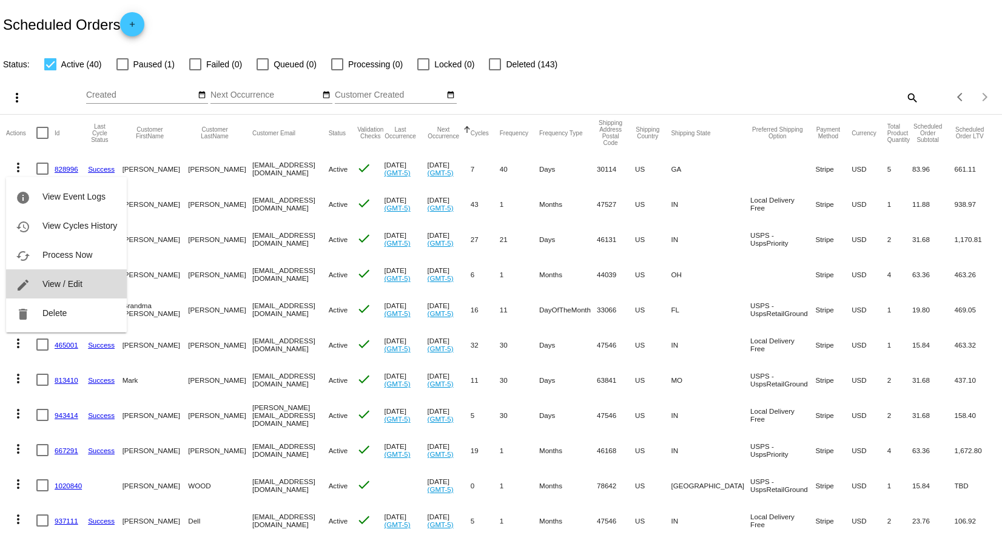
click at [43, 277] on button "edit View / Edit" at bounding box center [66, 283] width 121 height 29
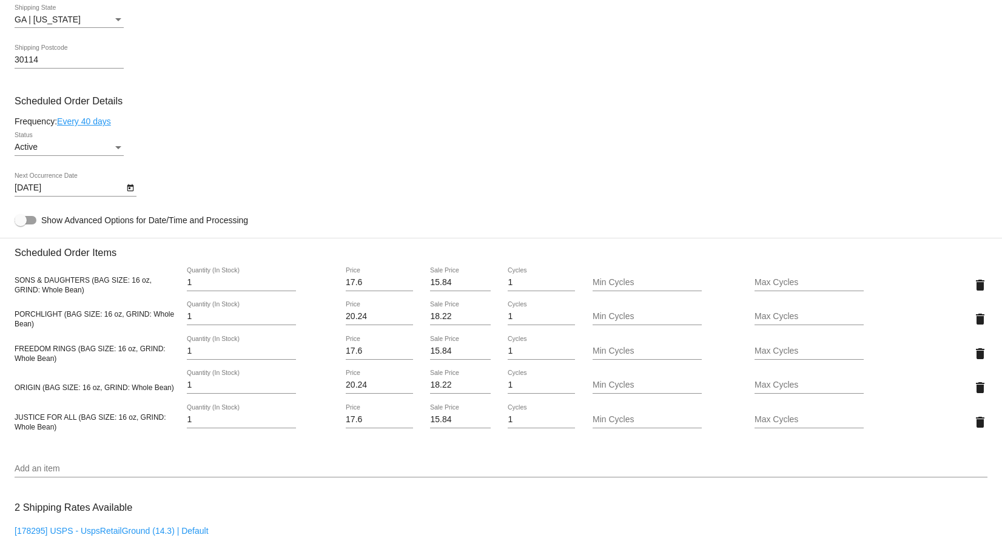
scroll to position [607, 0]
